Goal: Information Seeking & Learning: Find specific fact

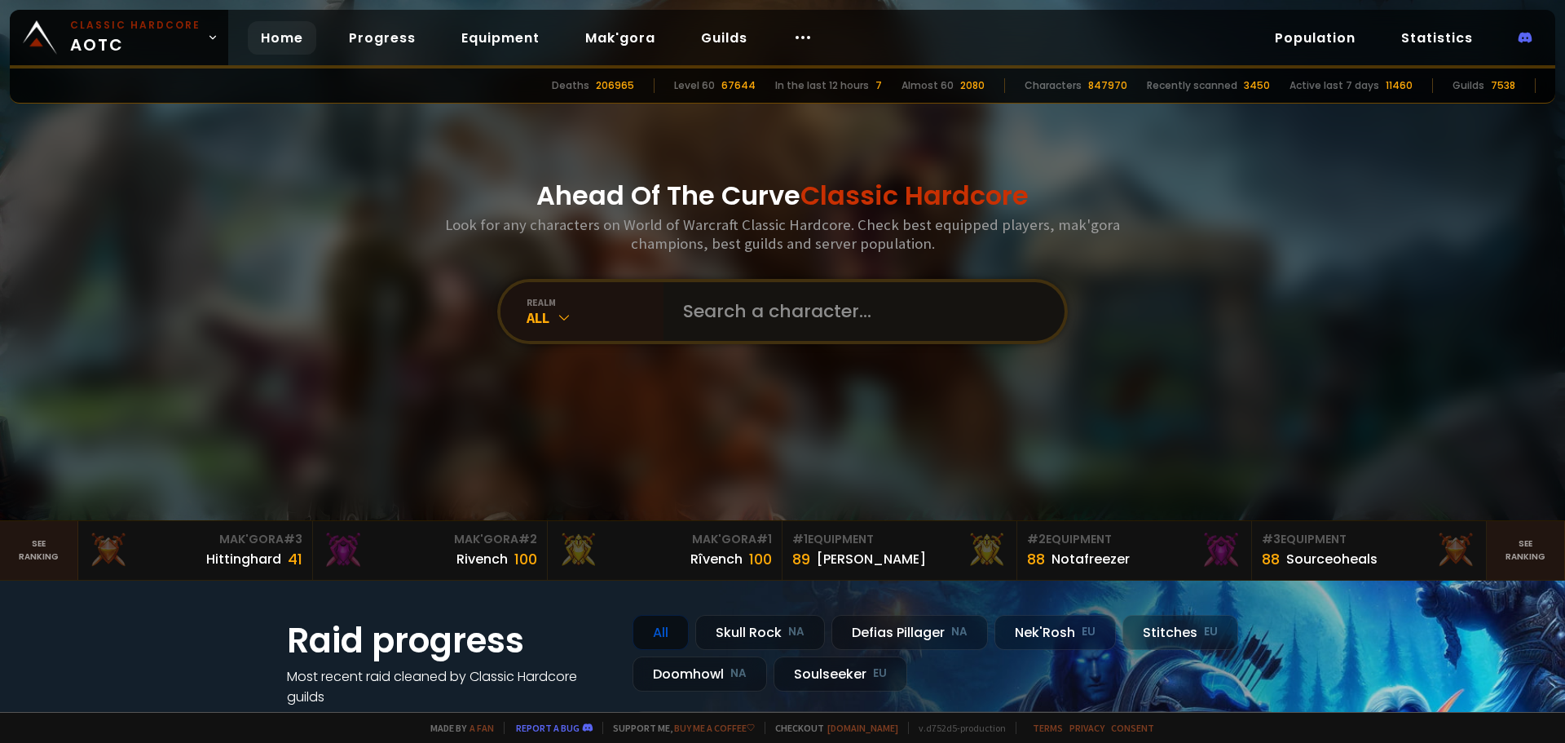
click at [746, 318] on input "text" at bounding box center [859, 311] width 372 height 59
click at [580, 323] on div "All" at bounding box center [595, 317] width 137 height 19
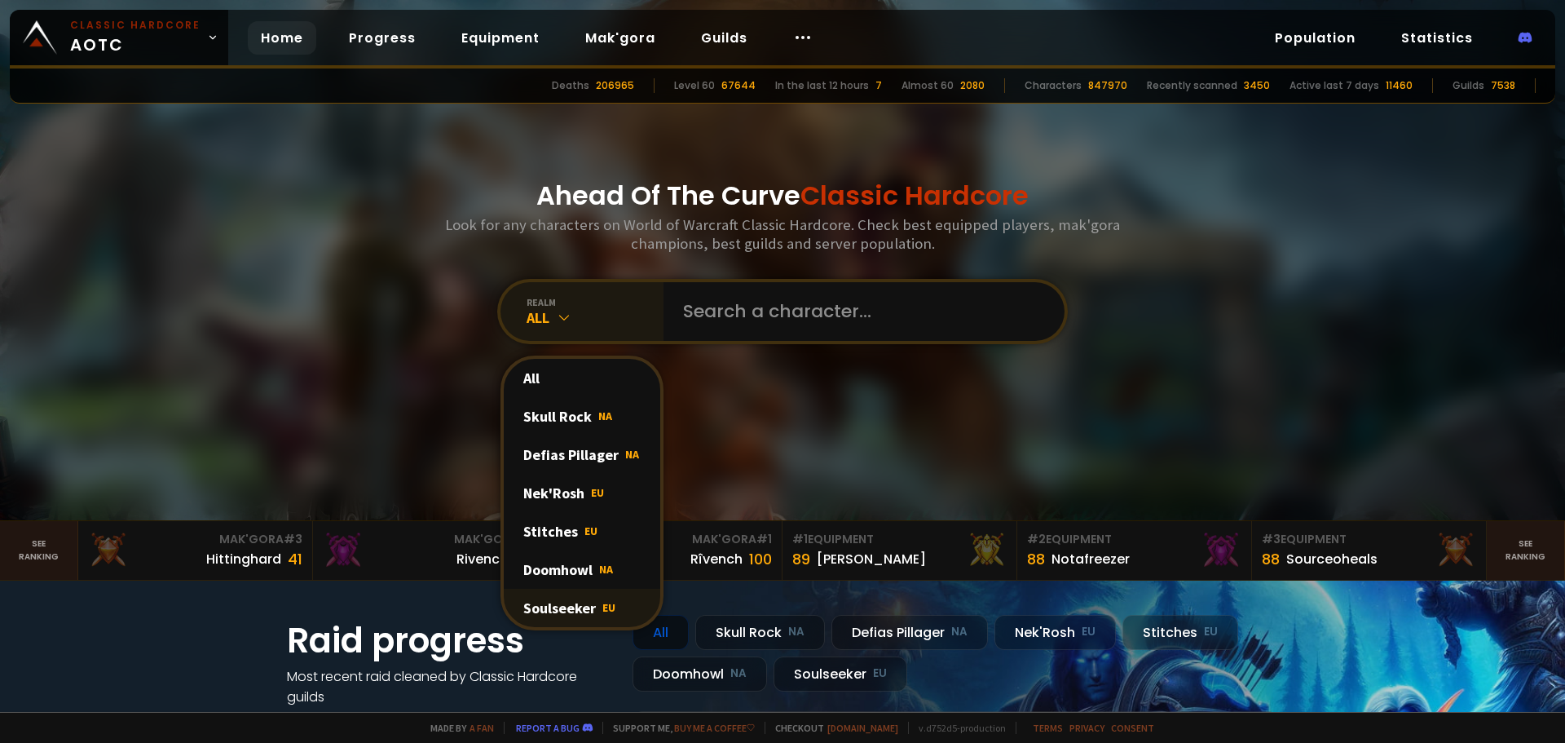
click at [587, 607] on div "Soulseeker EU" at bounding box center [582, 608] width 157 height 38
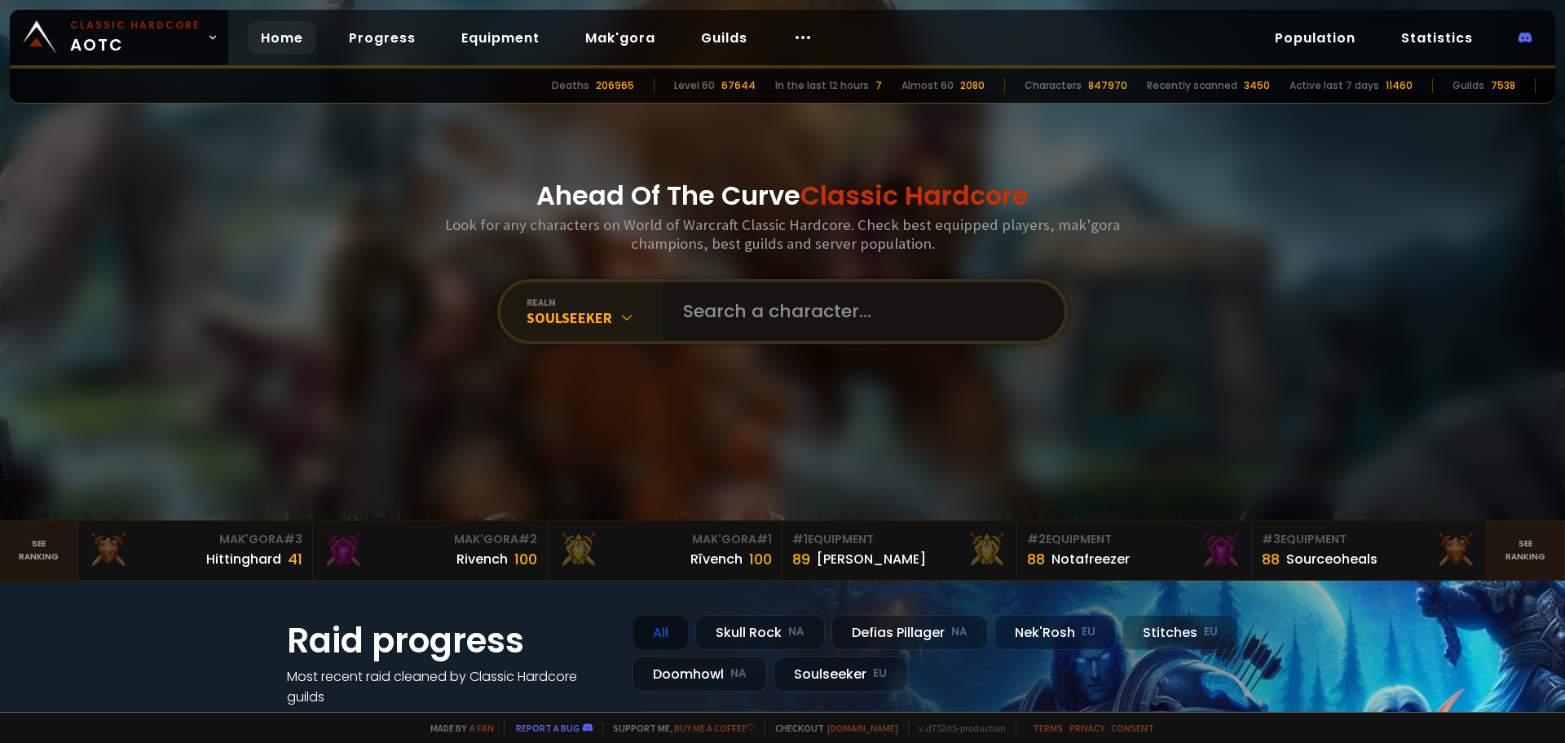
click at [788, 308] on input "text" at bounding box center [859, 311] width 372 height 59
click at [743, 307] on input "text" at bounding box center [859, 311] width 372 height 59
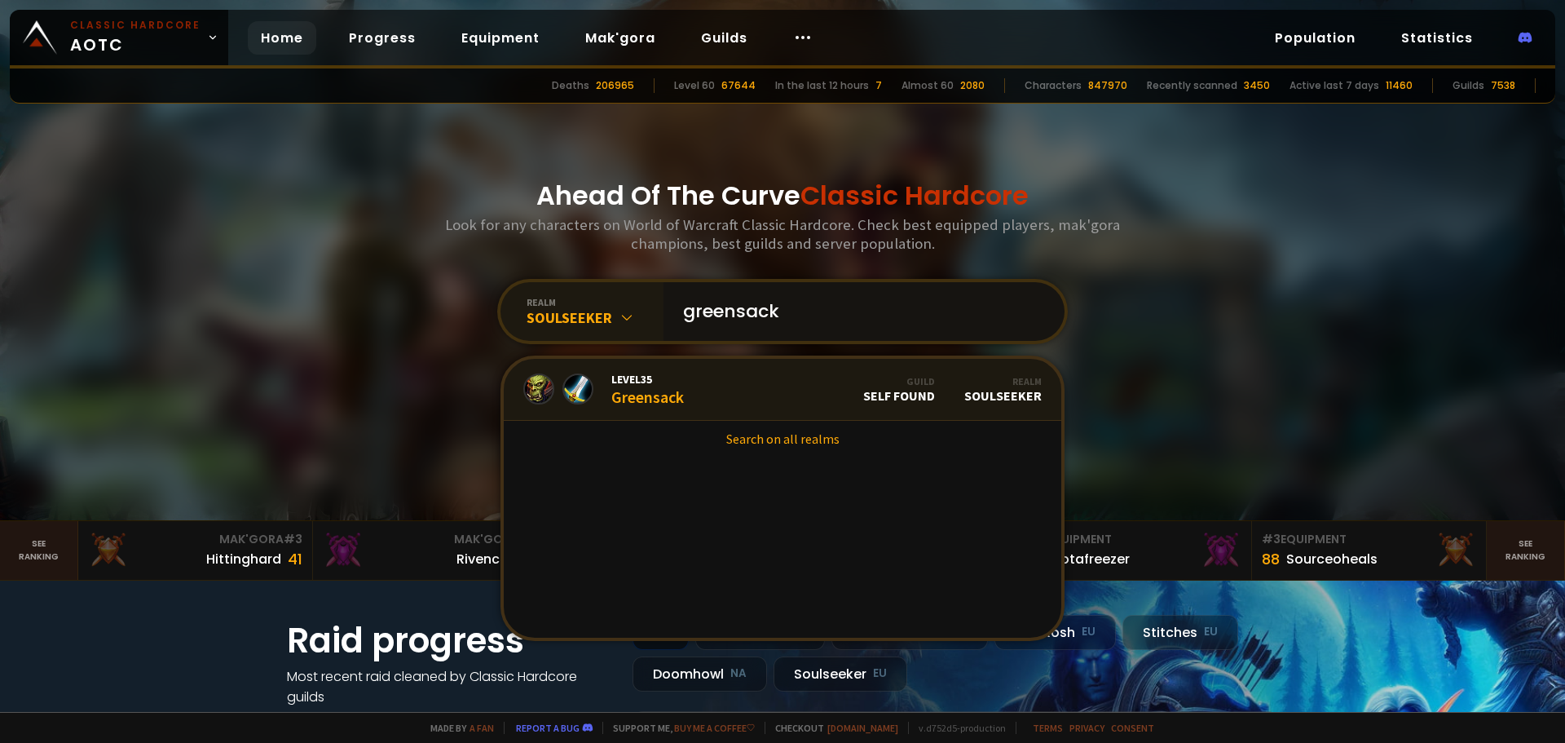
type input "greensack"
click at [739, 390] on link "Level 35 Greensack Guild Self Found Realm Soulseeker" at bounding box center [783, 390] width 558 height 62
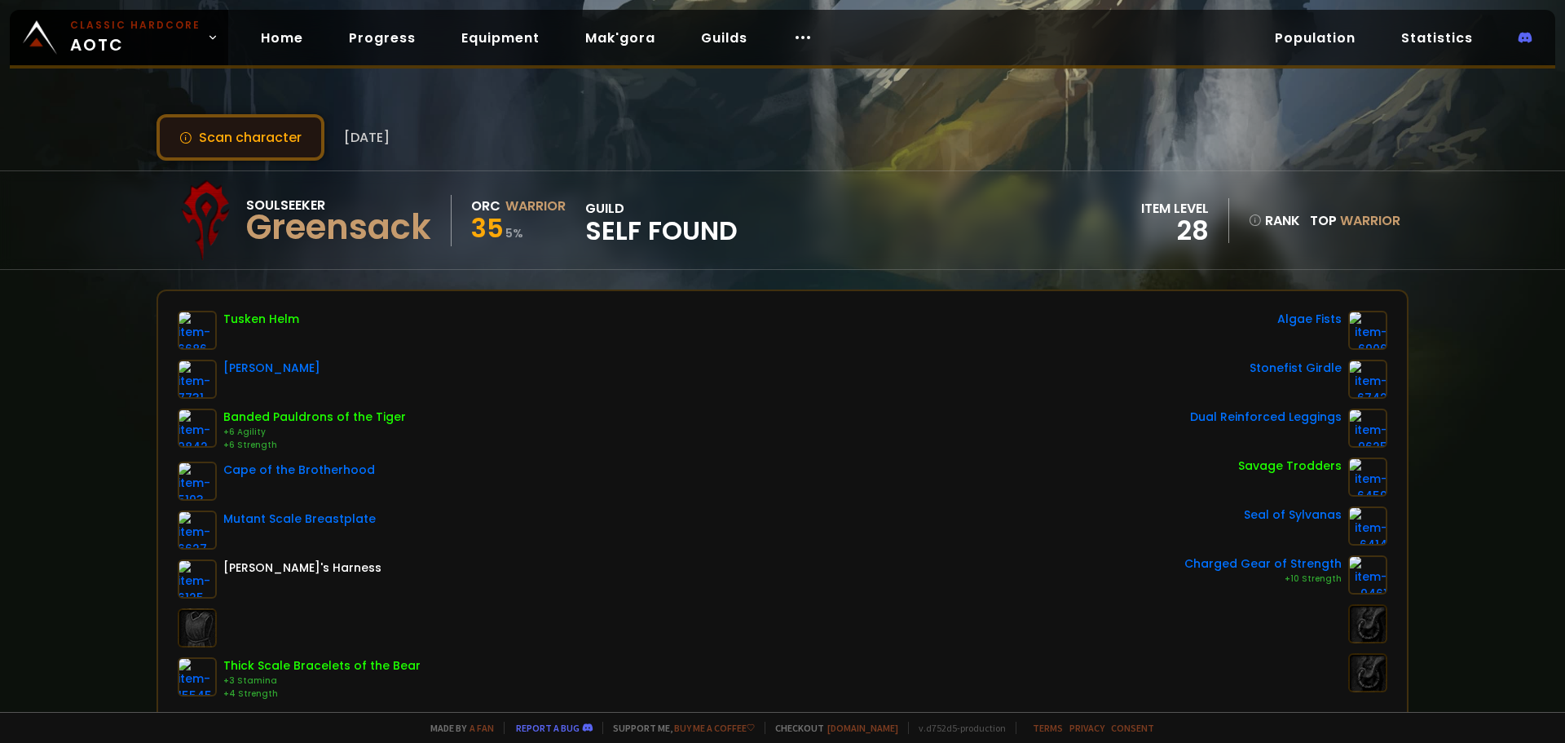
click at [303, 140] on button "Scan character" at bounding box center [241, 137] width 168 height 46
click at [285, 143] on button "Scan character" at bounding box center [241, 137] width 168 height 46
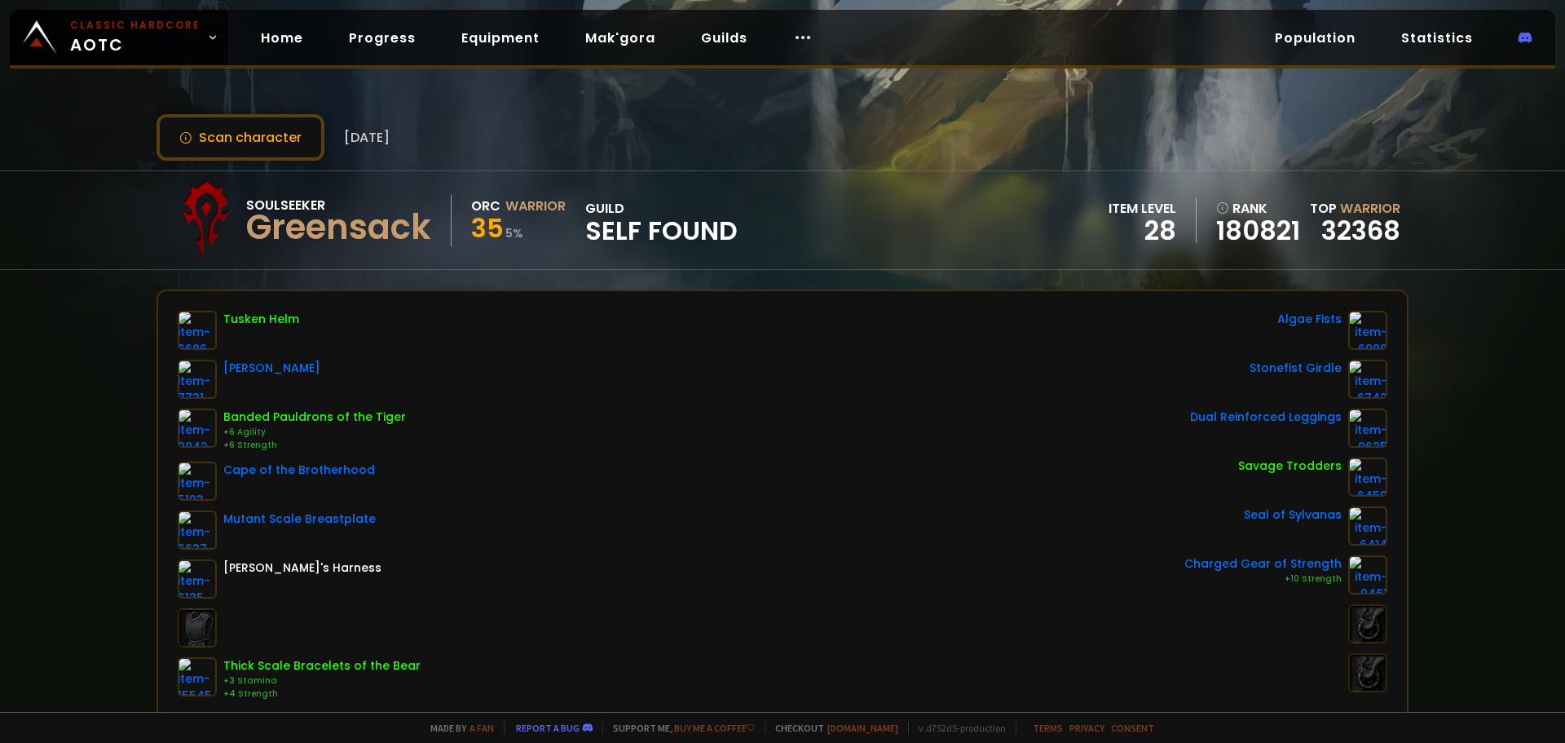
click at [626, 137] on div "Scan character 14 days ago" at bounding box center [783, 137] width 1252 height 46
drag, startPoint x: 344, startPoint y: 130, endPoint x: 437, endPoint y: 135, distance: 93.0
click at [432, 133] on div "Scan character 14 days ago" at bounding box center [783, 137] width 1252 height 46
click at [437, 135] on div "Scan character 14 days ago" at bounding box center [783, 137] width 1252 height 46
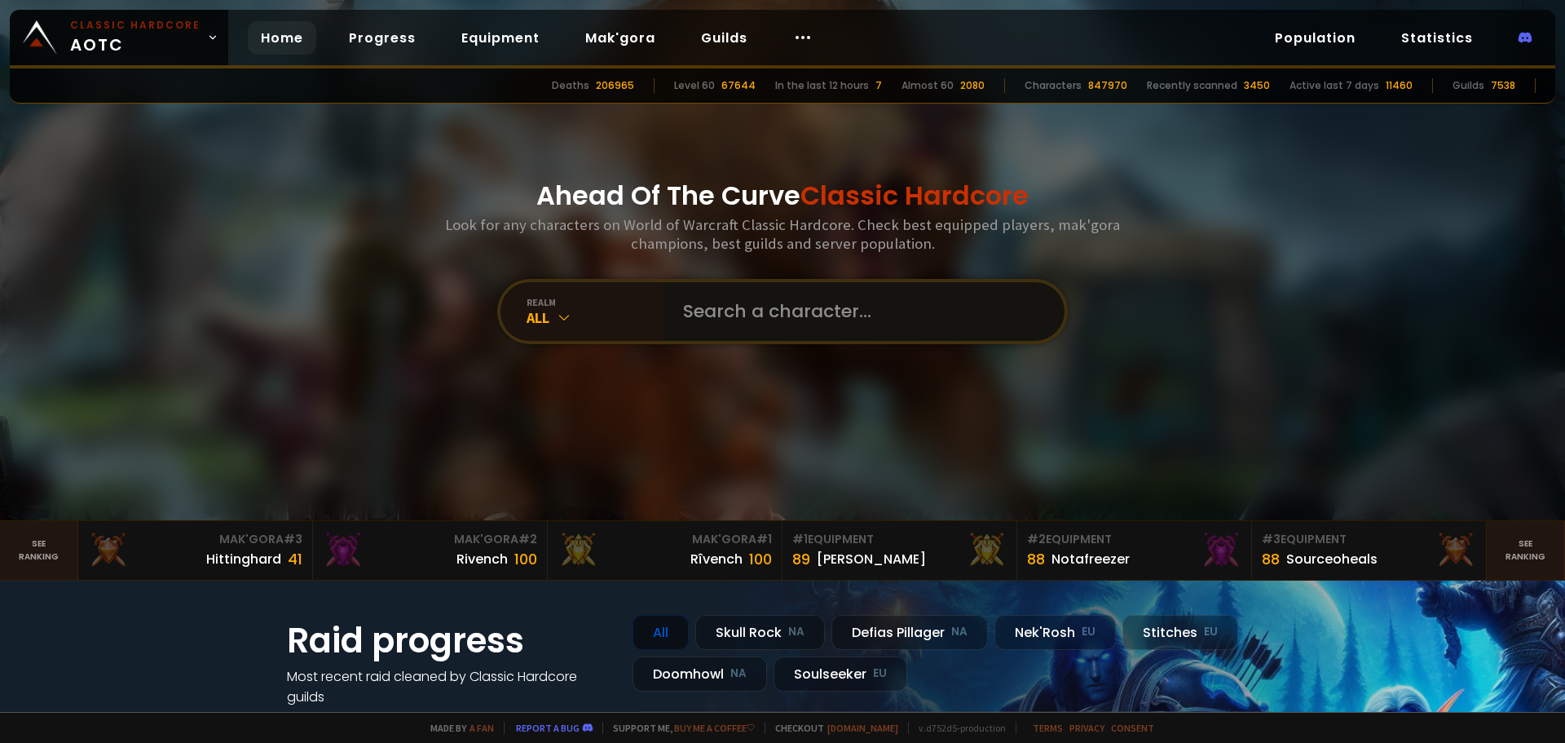
click at [735, 292] on input "text" at bounding box center [859, 311] width 372 height 59
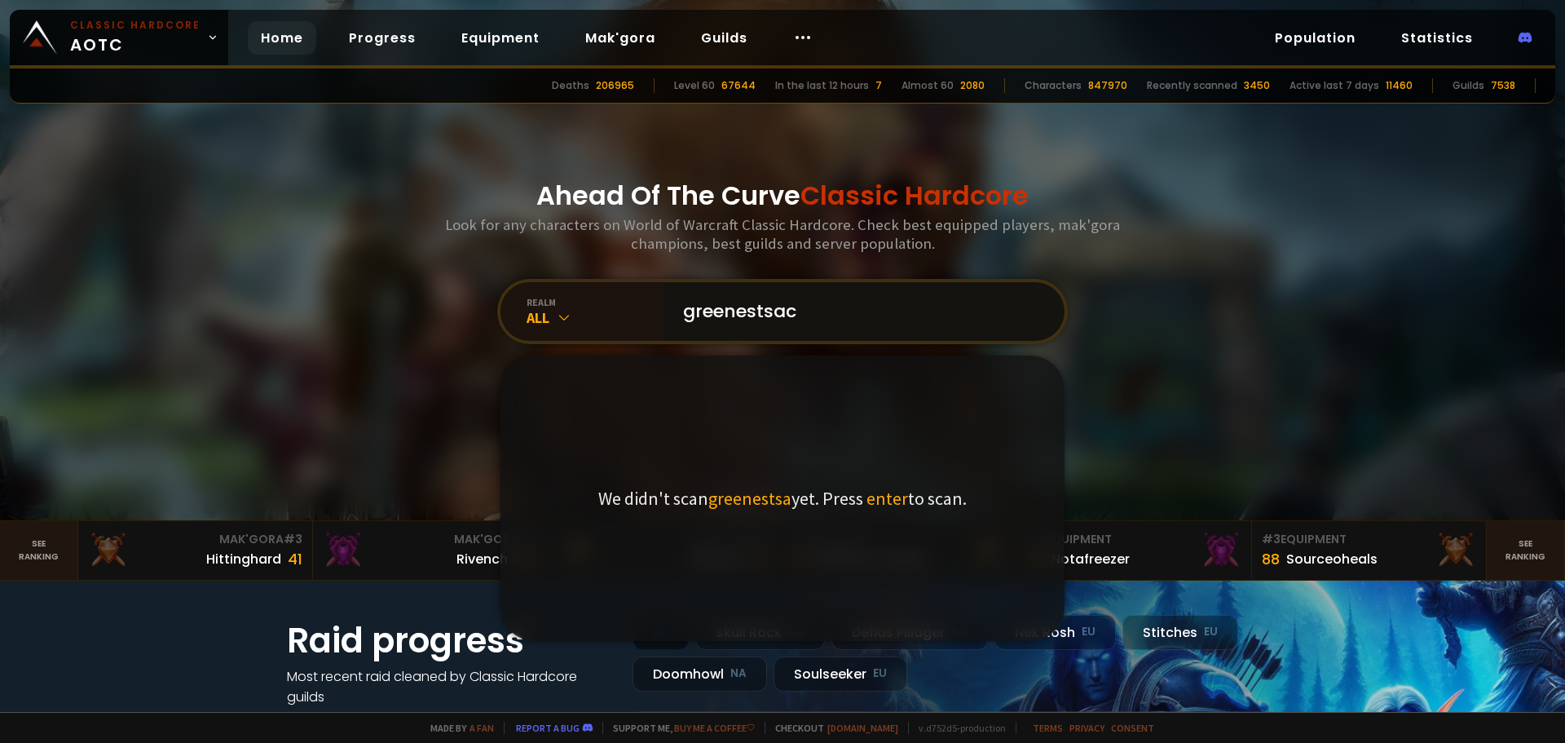
type input "greenestsack"
click at [839, 302] on input "greenestsack" at bounding box center [859, 311] width 372 height 59
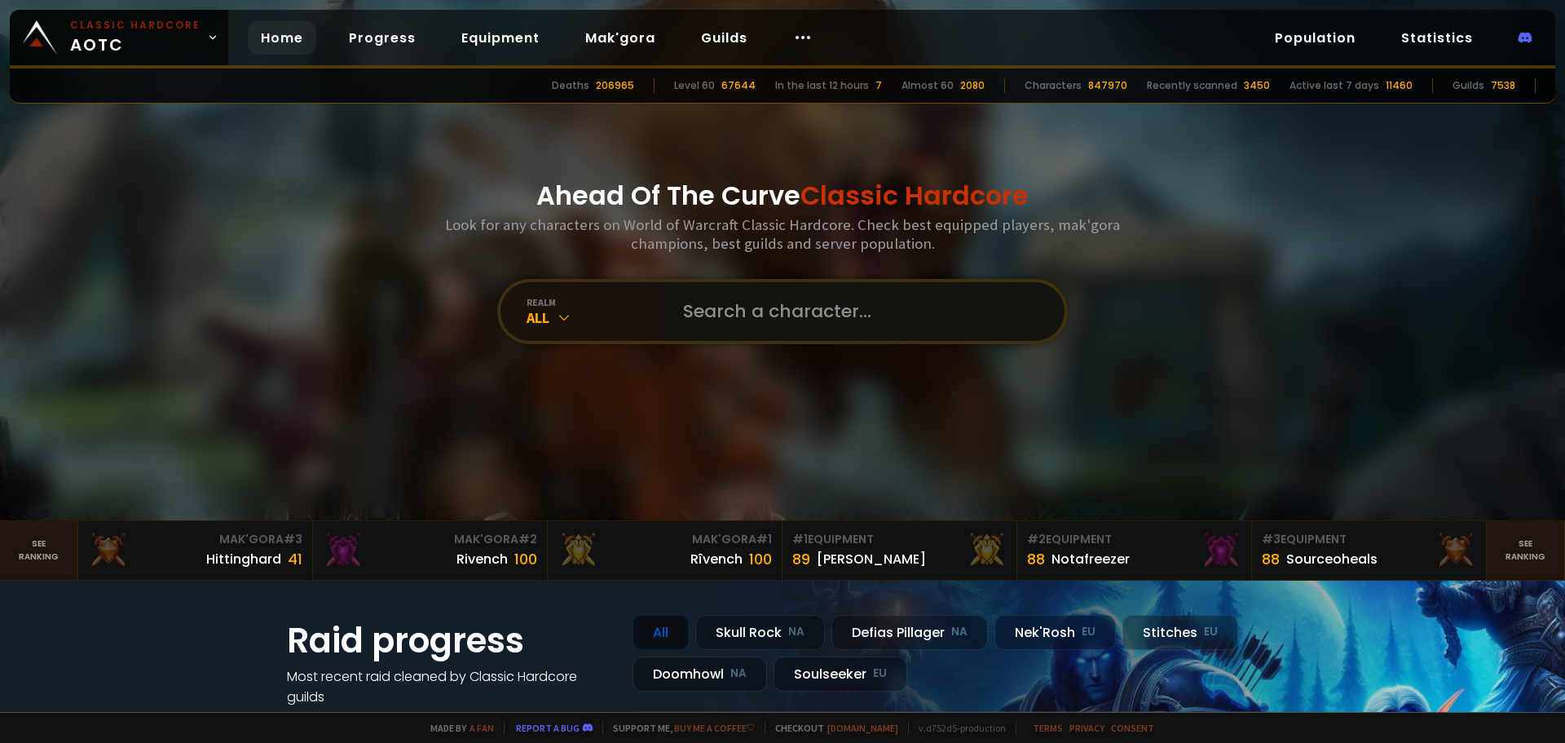
click at [786, 307] on input "text" at bounding box center [859, 311] width 372 height 59
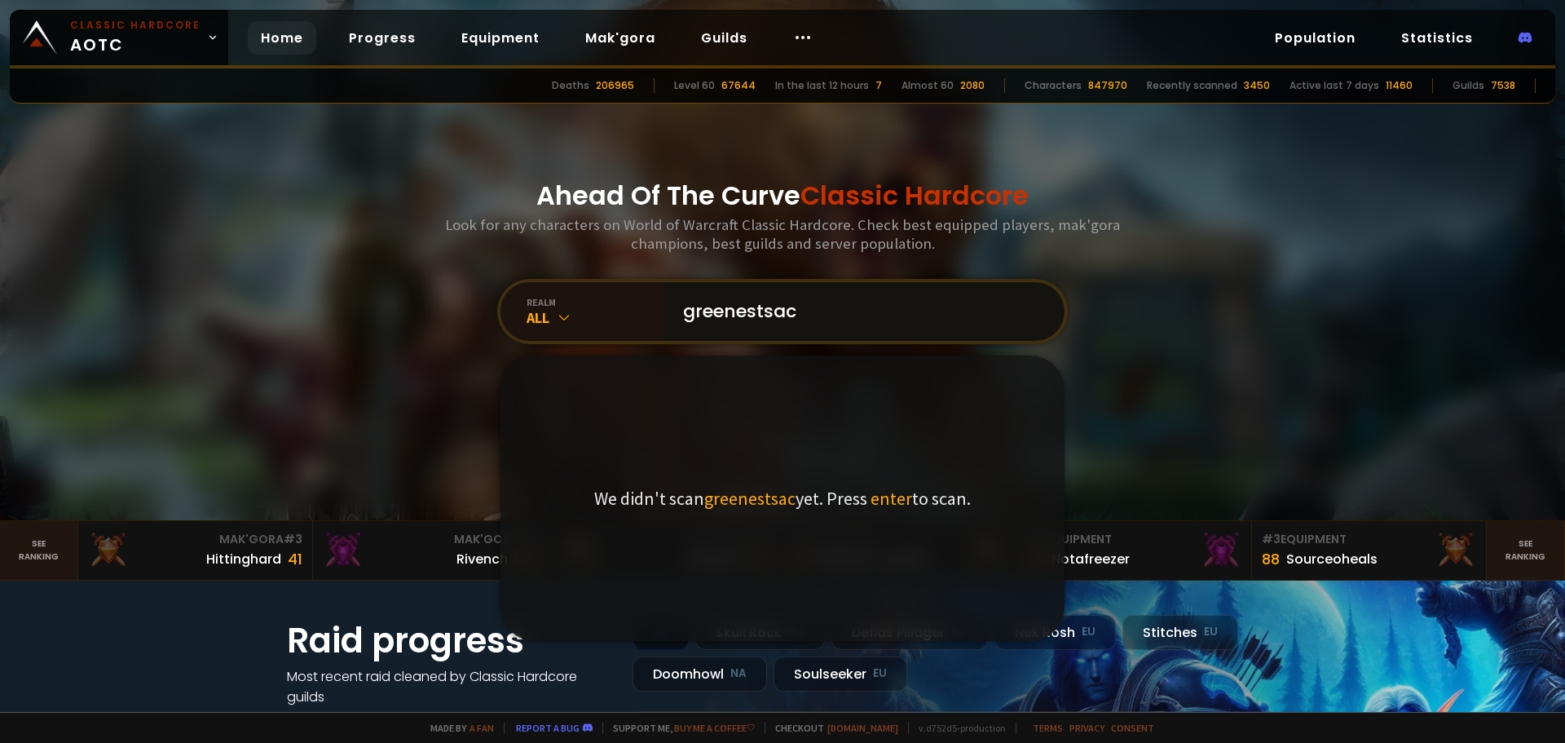
type input "greenestsack"
click at [845, 313] on input "greenestsack" at bounding box center [859, 311] width 372 height 59
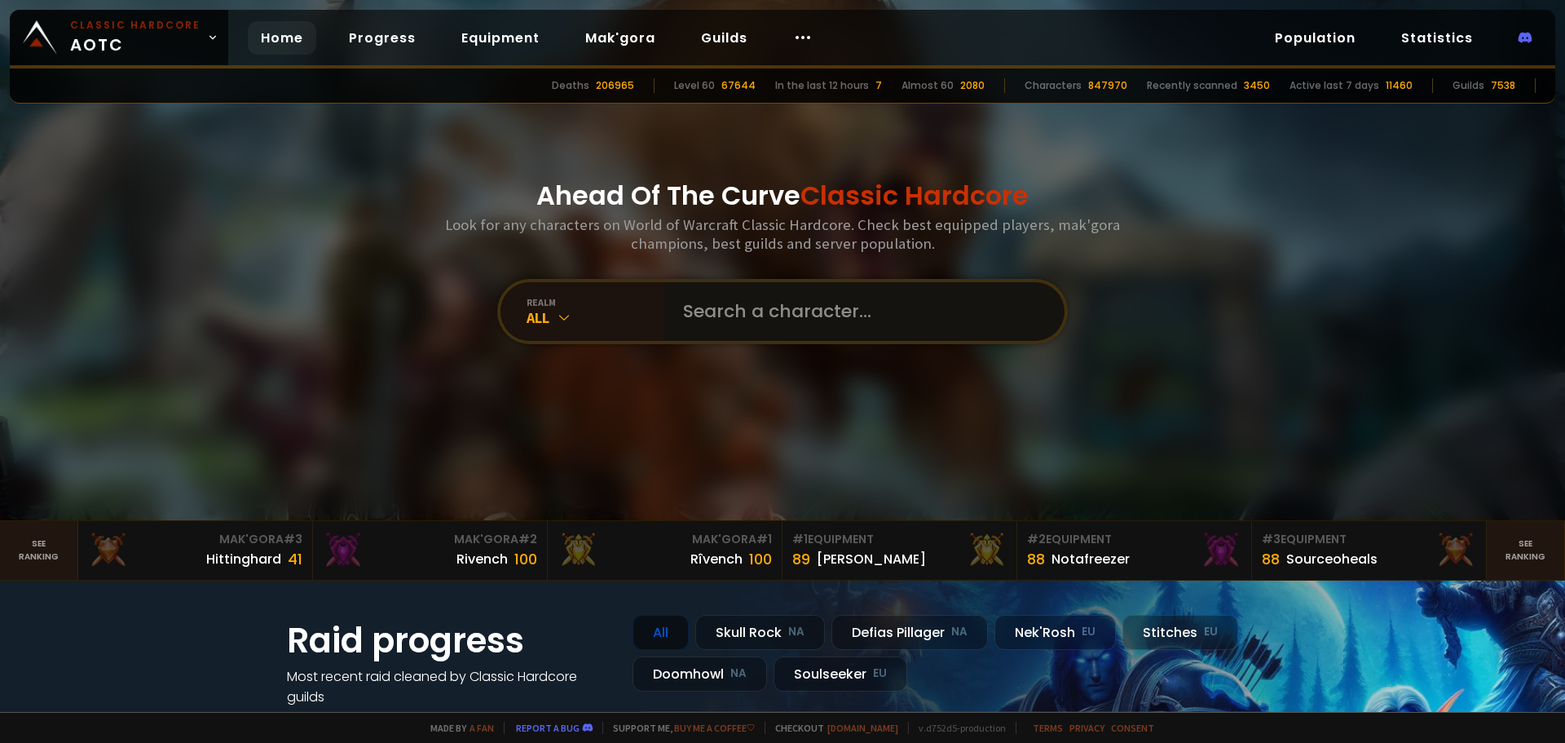
click at [713, 313] on input "text" at bounding box center [859, 311] width 372 height 59
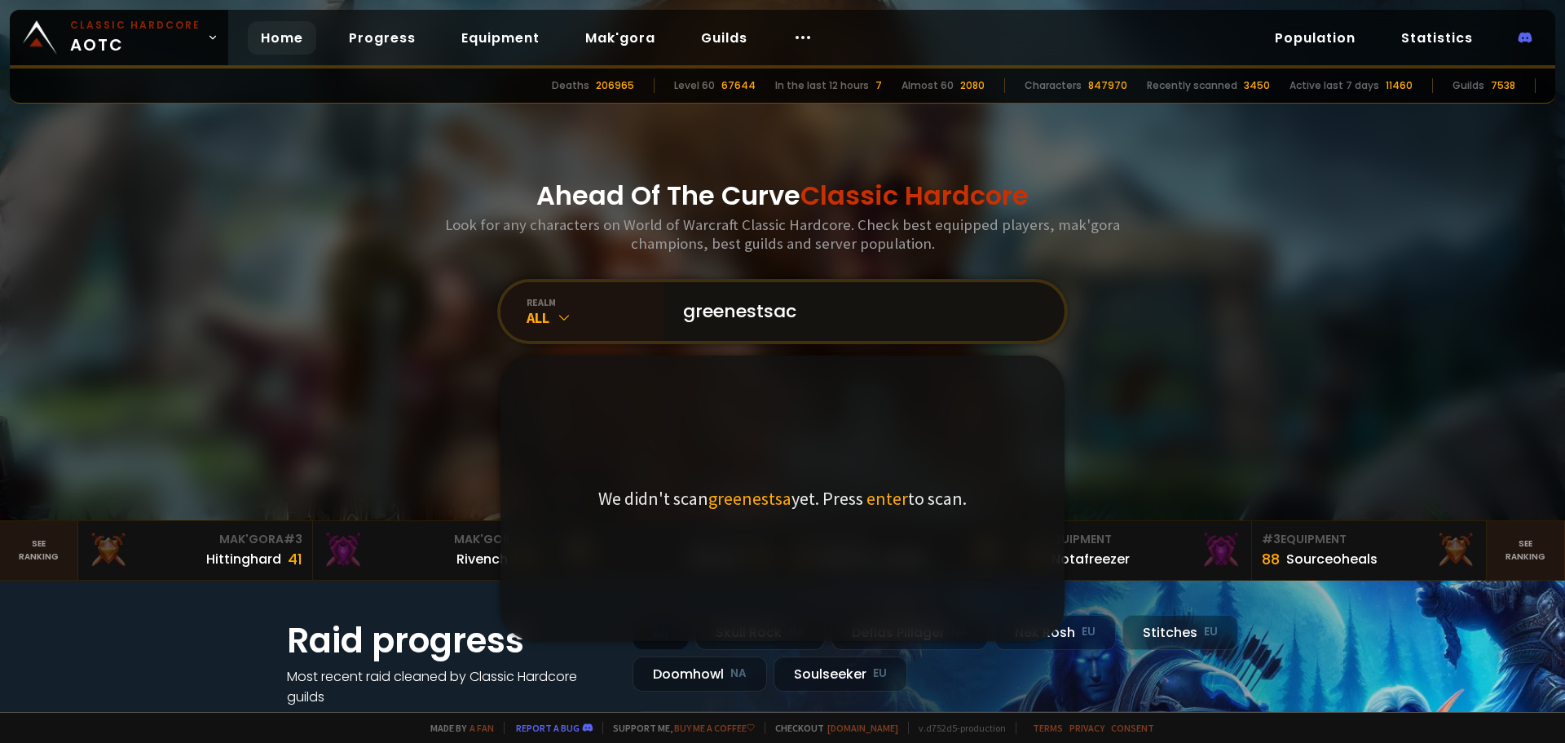
type input "greenestsack"
click at [828, 312] on input "greenestsack" at bounding box center [859, 311] width 372 height 59
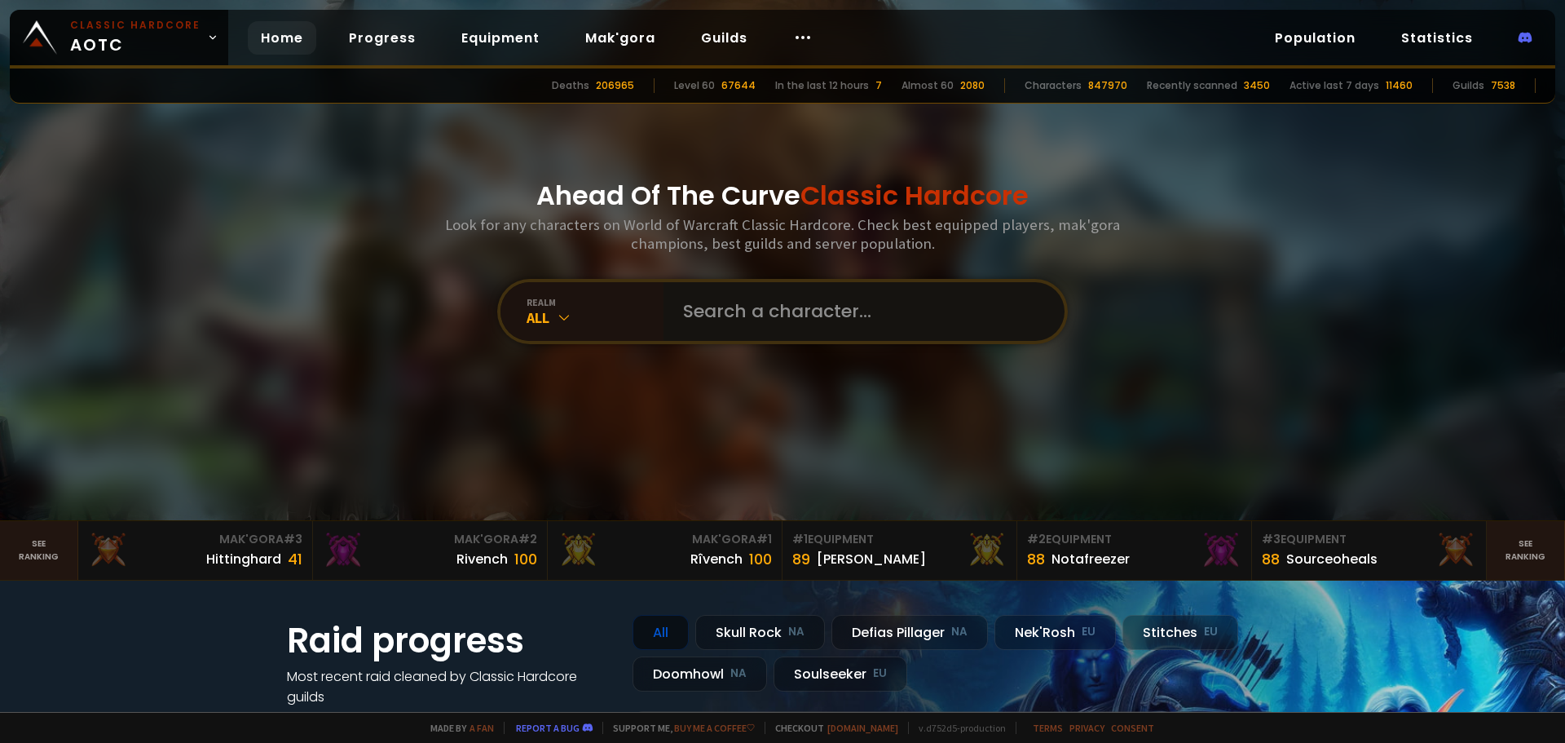
click at [735, 301] on input "text" at bounding box center [859, 311] width 372 height 59
type input "[PERSON_NAME]"
click at [532, 320] on div "All" at bounding box center [595, 317] width 137 height 19
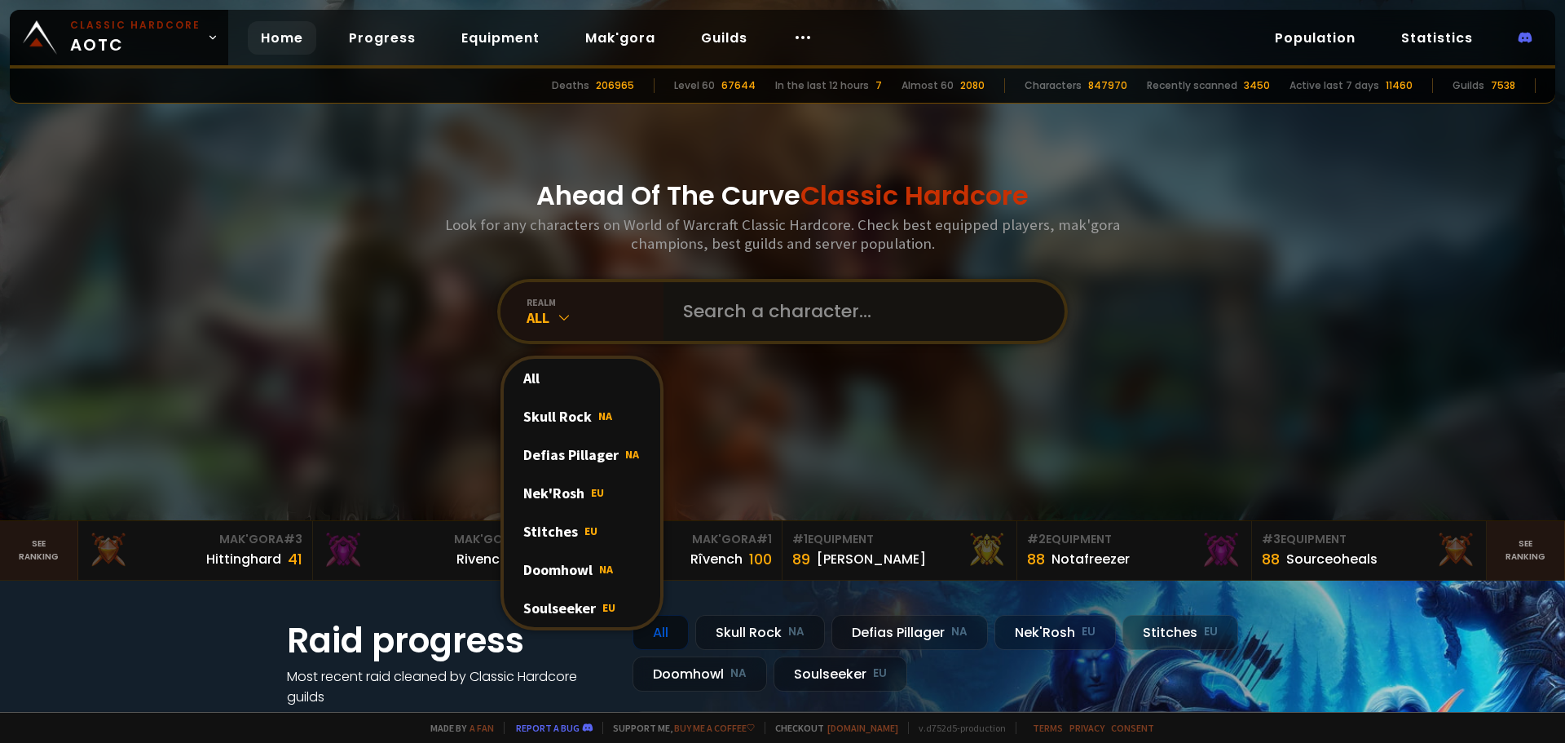
click at [735, 315] on input "text" at bounding box center [859, 311] width 372 height 59
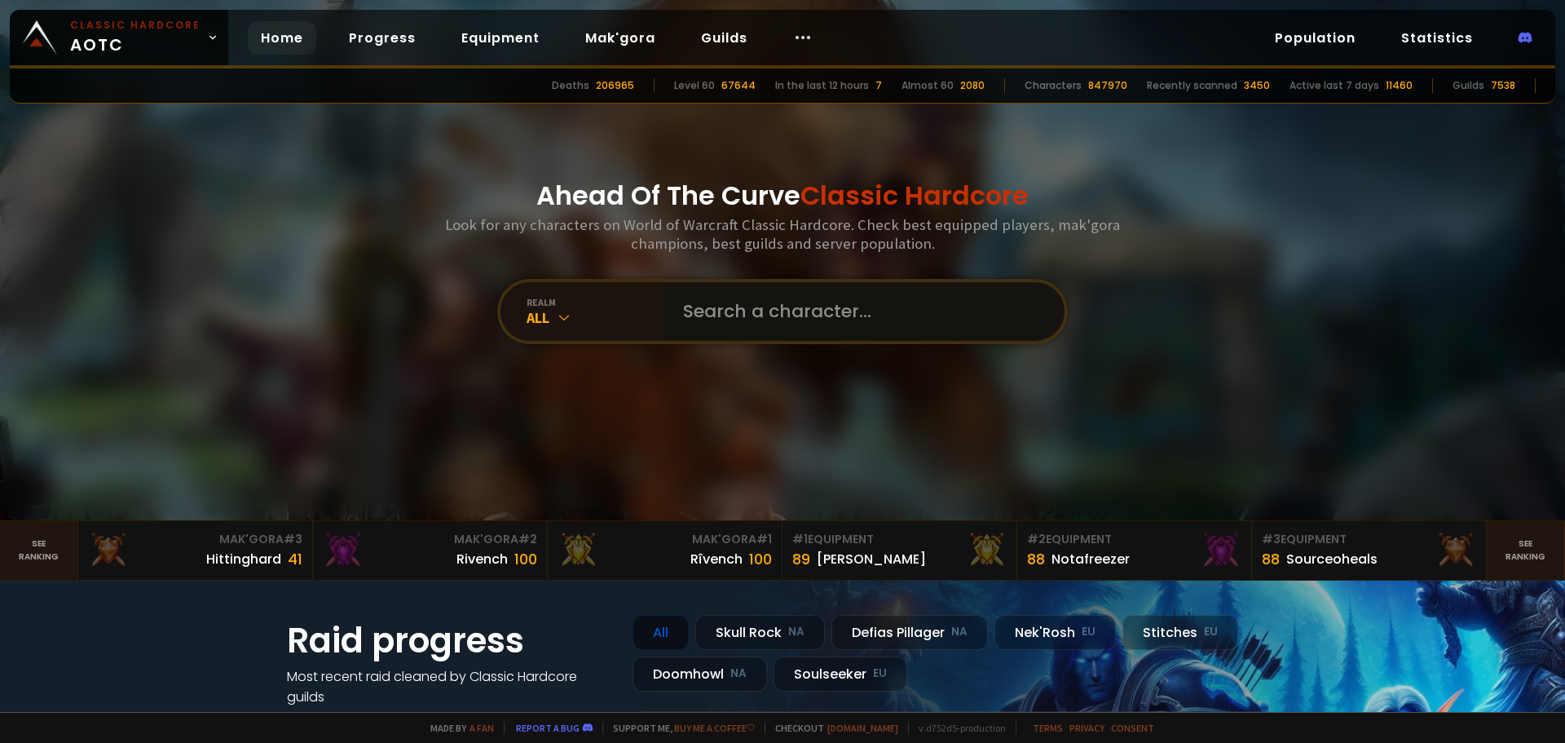
click at [735, 315] on input "text" at bounding box center [859, 311] width 372 height 59
drag, startPoint x: 883, startPoint y: 311, endPoint x: 698, endPoint y: 316, distance: 185.1
click at [698, 316] on input "text" at bounding box center [859, 311] width 372 height 59
click at [885, 315] on input "text" at bounding box center [859, 311] width 372 height 59
click at [770, 312] on input "text" at bounding box center [859, 311] width 372 height 59
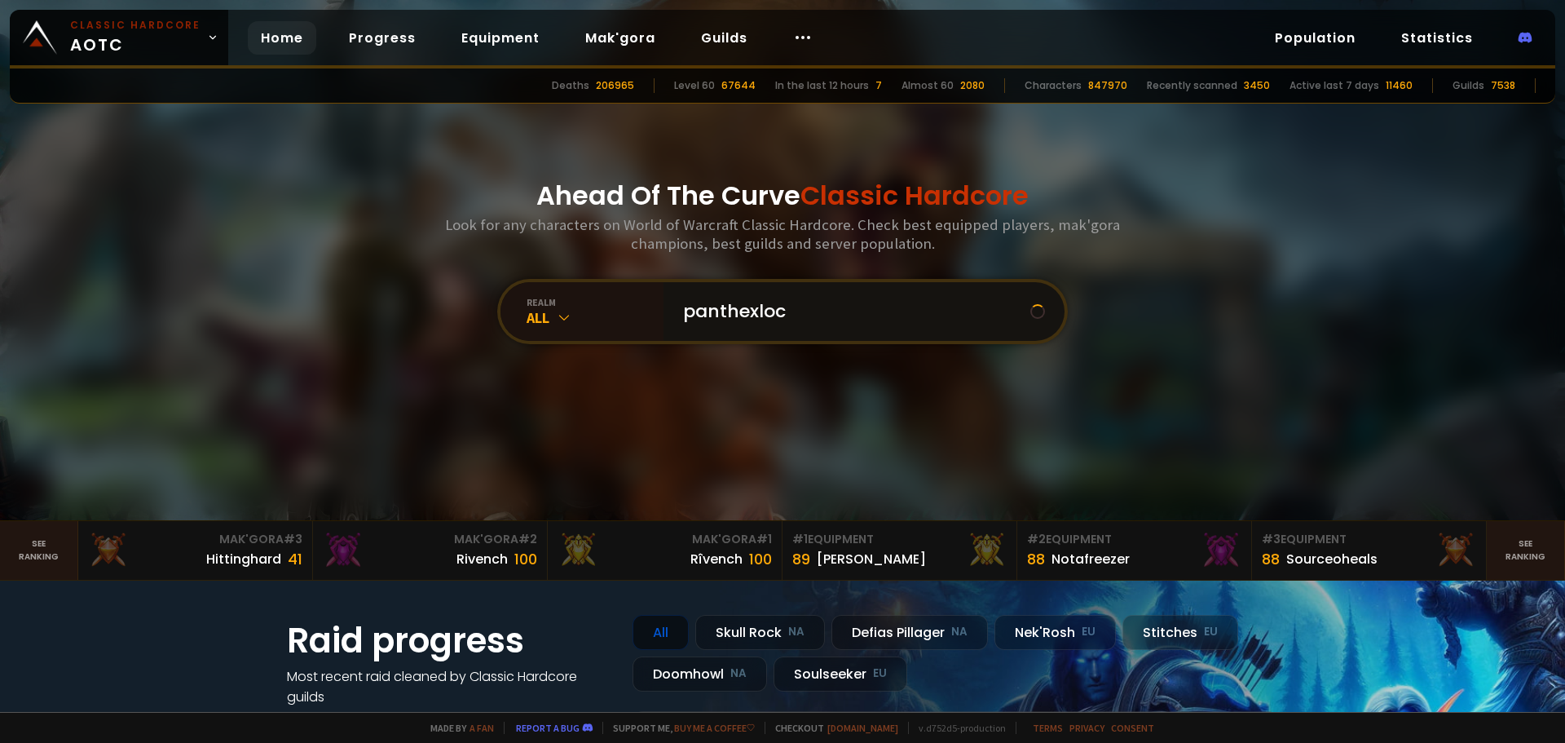
type input "panthexlock"
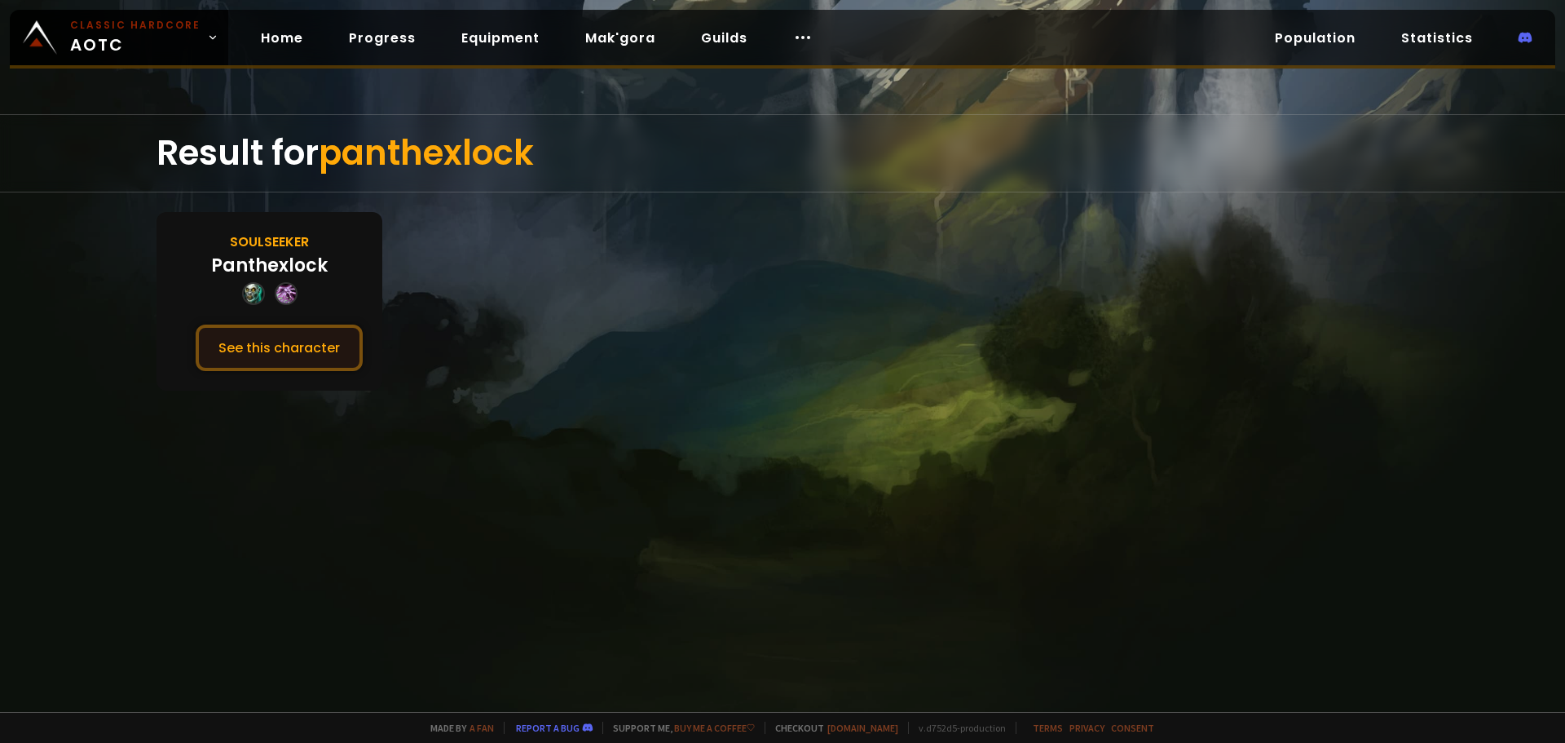
click at [316, 333] on button "See this character" at bounding box center [279, 347] width 167 height 46
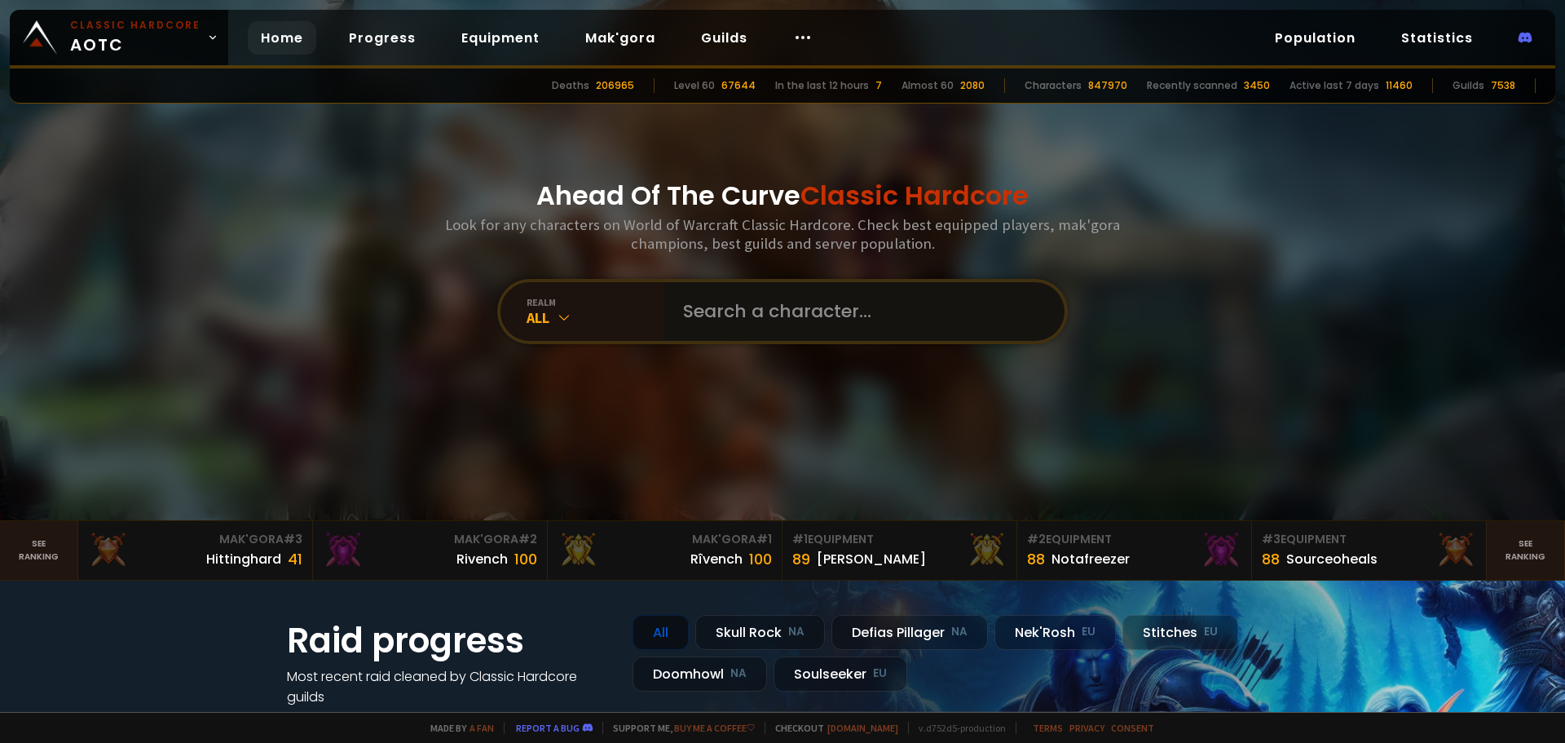
click at [761, 310] on input "text" at bounding box center [859, 311] width 372 height 59
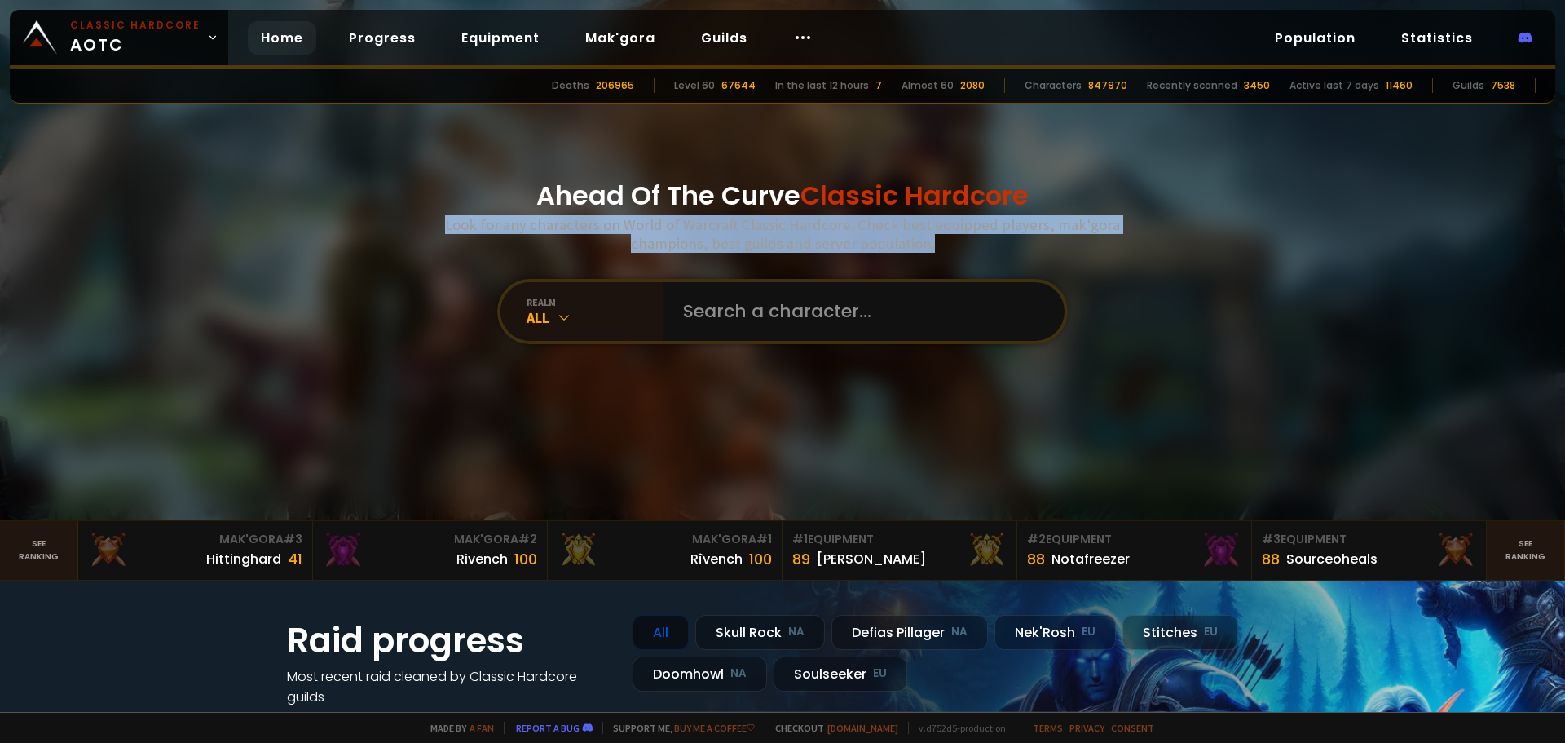
drag, startPoint x: 926, startPoint y: 237, endPoint x: 446, endPoint y: 217, distance: 480.6
click at [446, 217] on h3 "Look for any characters on World of Warcraft Classic Hardcore. Check best equip…" at bounding box center [783, 233] width 688 height 37
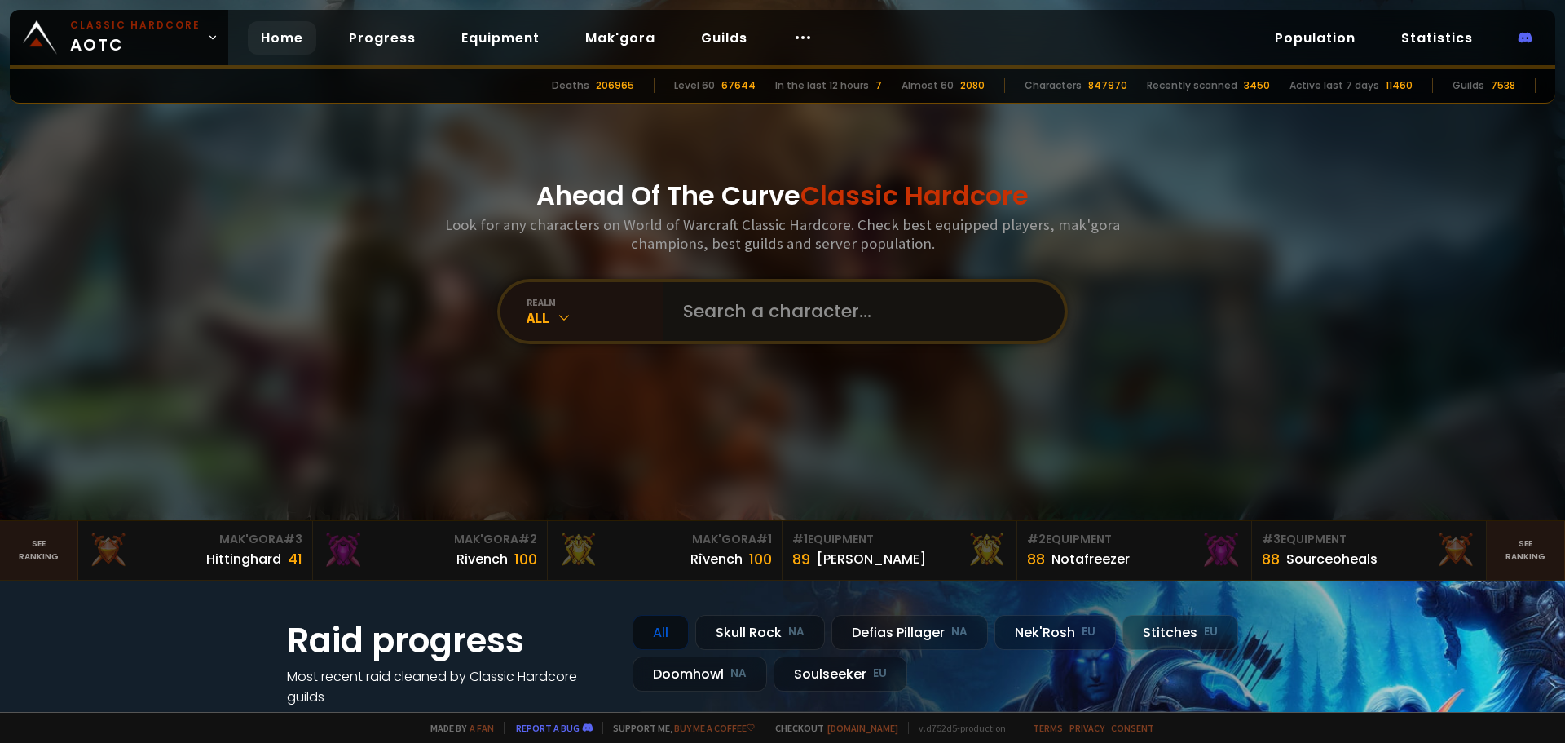
click at [779, 307] on input "text" at bounding box center [859, 311] width 372 height 59
type input "pur"
